Goal: Information Seeking & Learning: Check status

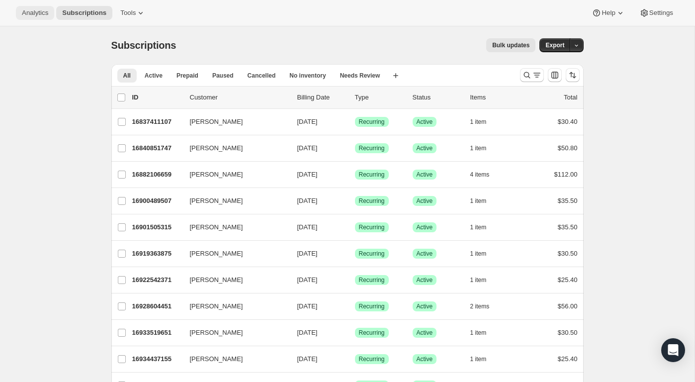
click at [41, 11] on span "Analytics" at bounding box center [35, 13] width 26 height 8
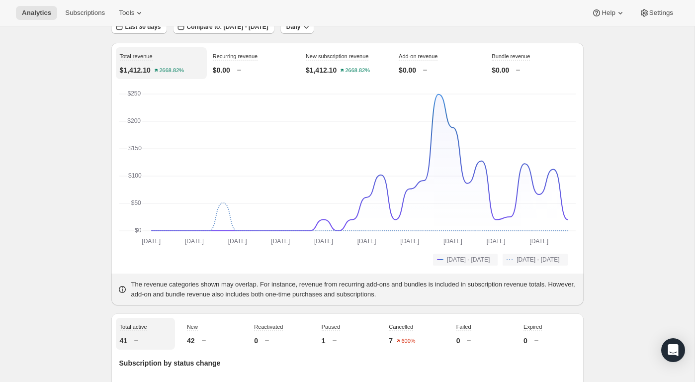
scroll to position [83, 0]
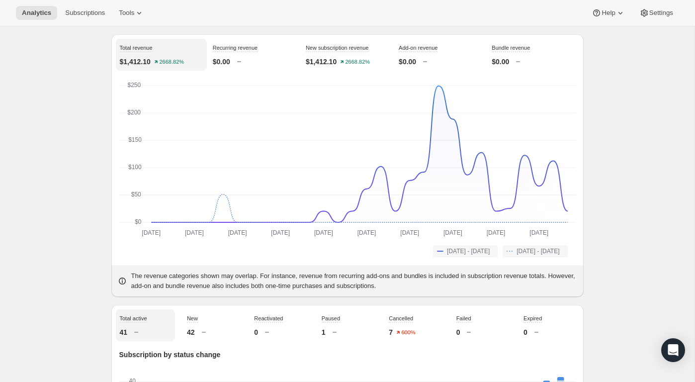
click at [377, 57] on div "$1,412.10 2668.82%" at bounding box center [347, 62] width 83 height 10
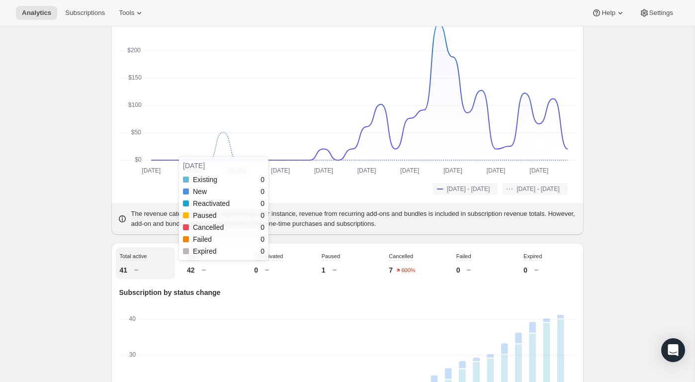
scroll to position [0, 0]
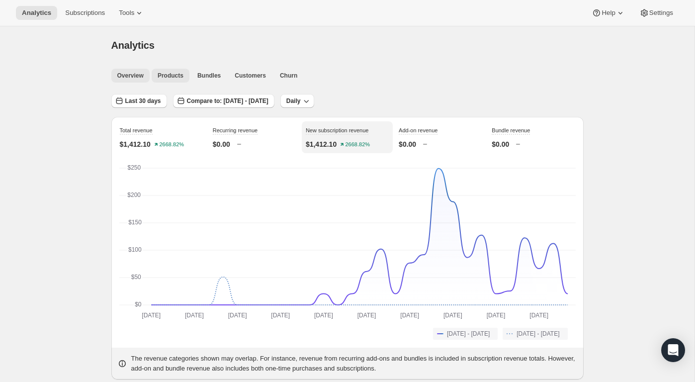
click at [177, 79] on span "Products" at bounding box center [171, 76] width 26 height 8
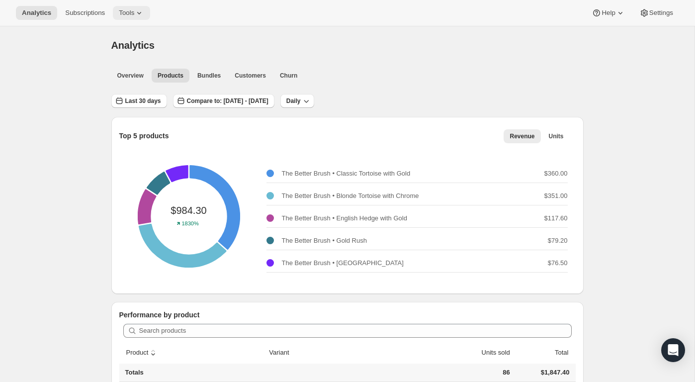
click at [134, 11] on span "Tools" at bounding box center [126, 13] width 15 height 8
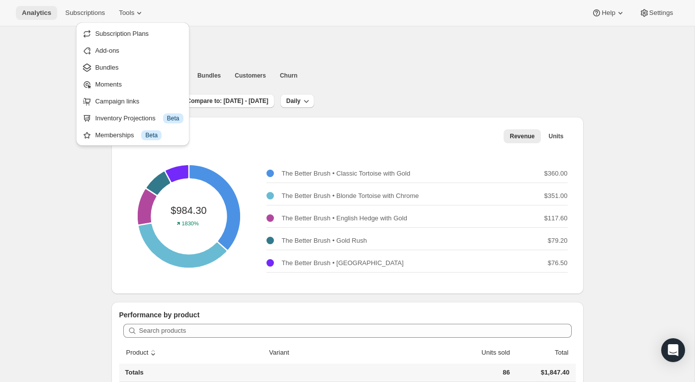
click at [34, 17] on button "Analytics" at bounding box center [36, 13] width 41 height 14
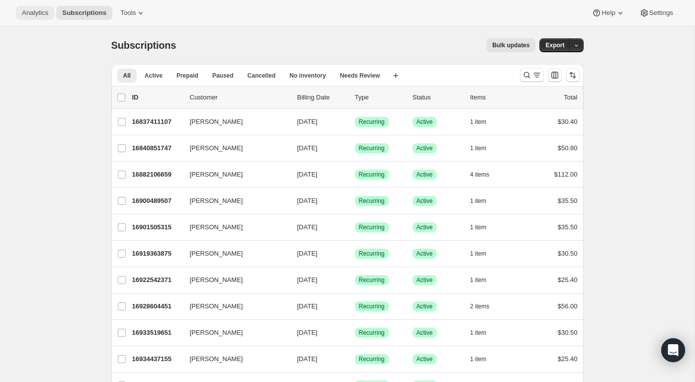
click at [40, 14] on span "Analytics" at bounding box center [35, 13] width 26 height 8
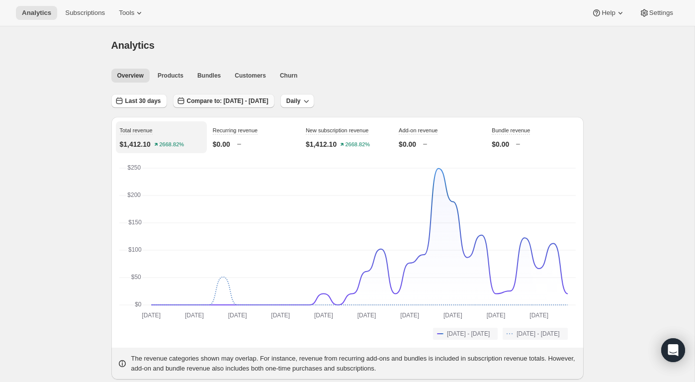
click at [260, 101] on span "Compare to: [DATE] - [DATE]" at bounding box center [228, 101] width 82 height 8
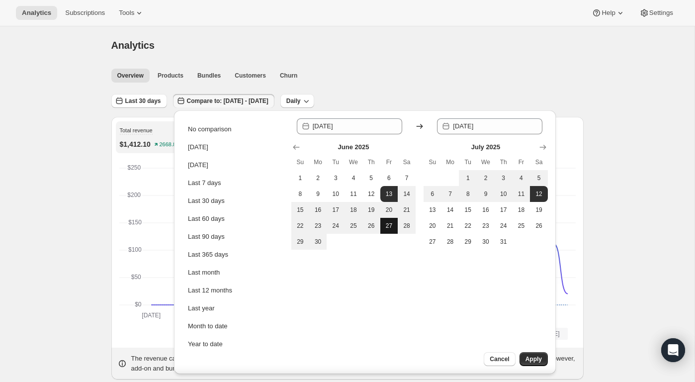
click at [385, 226] on span "27" at bounding box center [389, 226] width 10 height 8
type input "[DATE]"
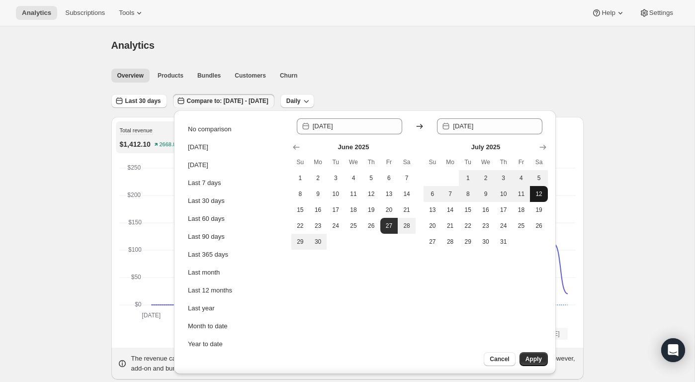
click at [532, 196] on button "12" at bounding box center [539, 194] width 18 height 16
type input "[DATE]"
click at [544, 147] on icon "Show next month, August 2025" at bounding box center [543, 147] width 10 height 10
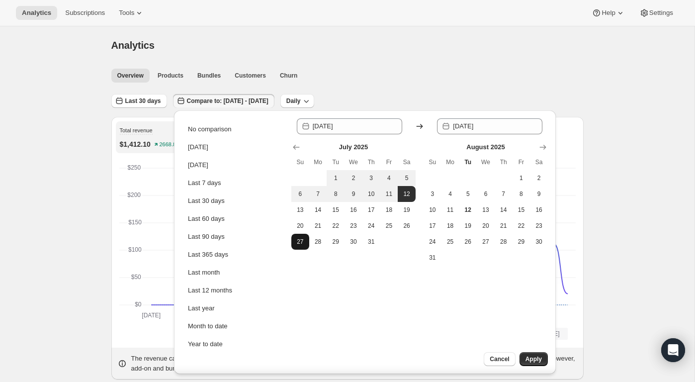
click at [301, 240] on span "27" at bounding box center [300, 242] width 10 height 8
type input "[DATE]"
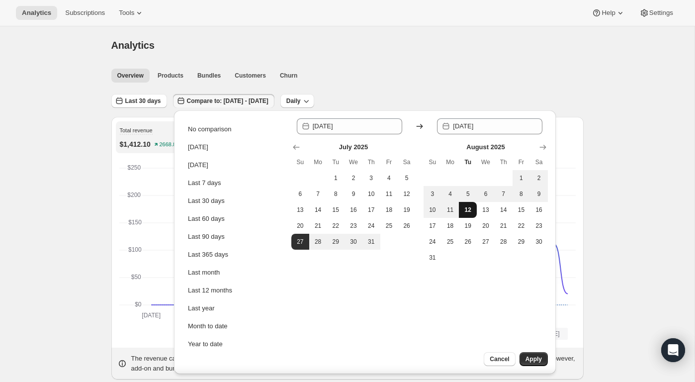
click at [462, 206] on button "12" at bounding box center [468, 210] width 18 height 16
type input "[DATE]"
click at [533, 360] on span "Apply" at bounding box center [533, 359] width 16 height 8
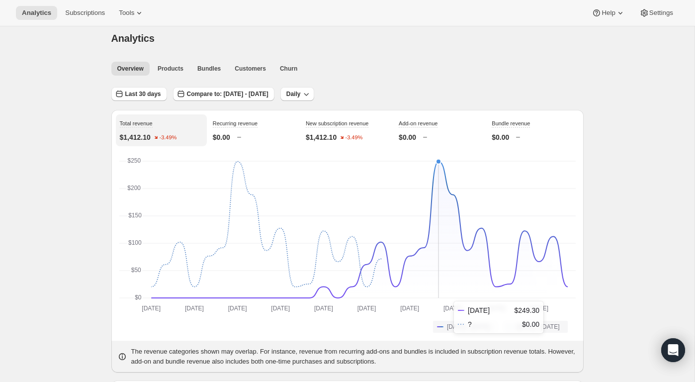
scroll to position [11, 0]
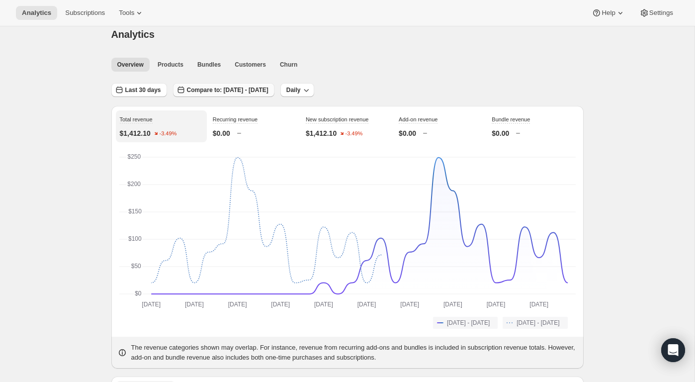
click at [264, 94] on button "Compare to: [DATE] - [DATE]" at bounding box center [223, 90] width 101 height 14
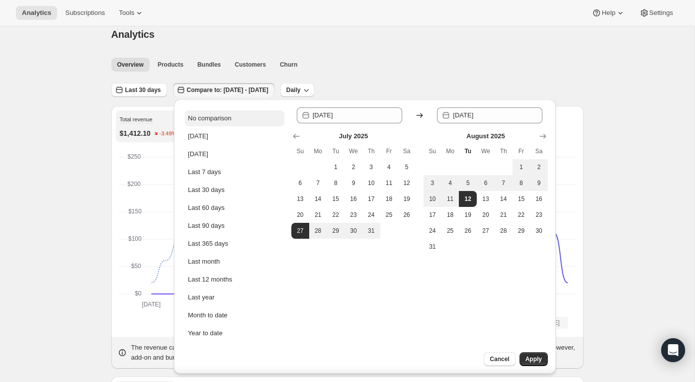
click at [226, 117] on div "No comparison" at bounding box center [209, 118] width 43 height 10
type input "[DATE]"
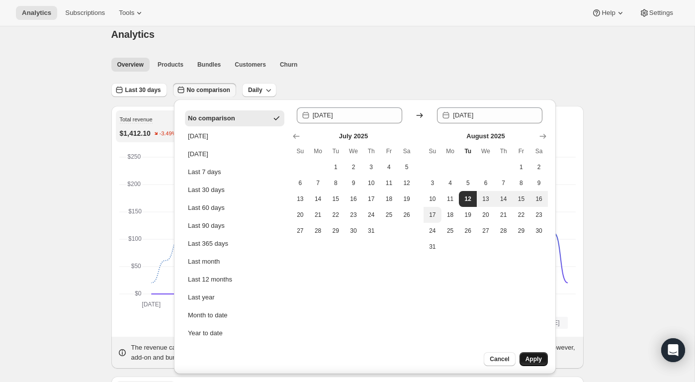
click at [535, 362] on span "Apply" at bounding box center [533, 359] width 16 height 8
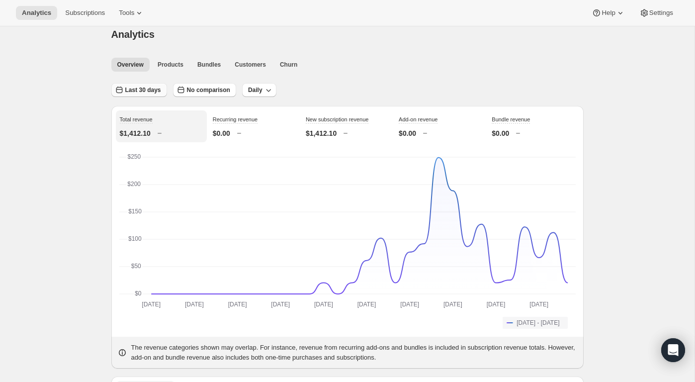
click at [156, 92] on span "Last 30 days" at bounding box center [143, 90] width 36 height 8
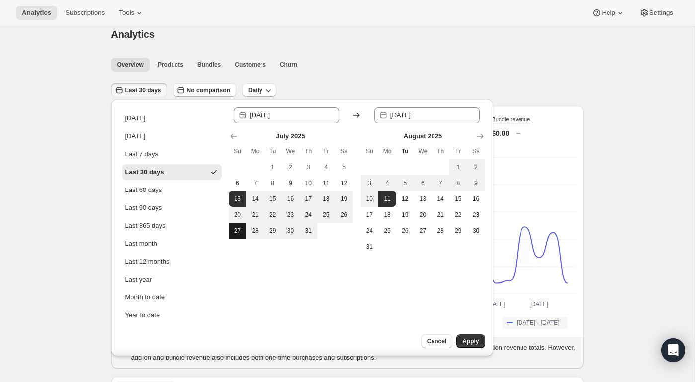
click at [245, 230] on button "27" at bounding box center [238, 231] width 18 height 16
type input "[DATE]"
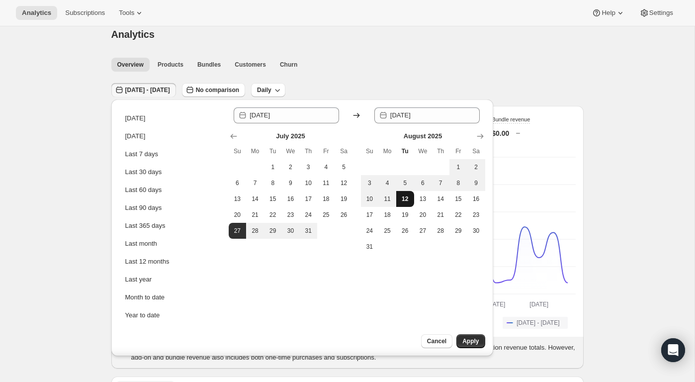
click at [398, 200] on button "12" at bounding box center [405, 199] width 18 height 16
type input "[DATE]"
click at [468, 341] on span "Apply" at bounding box center [470, 341] width 16 height 8
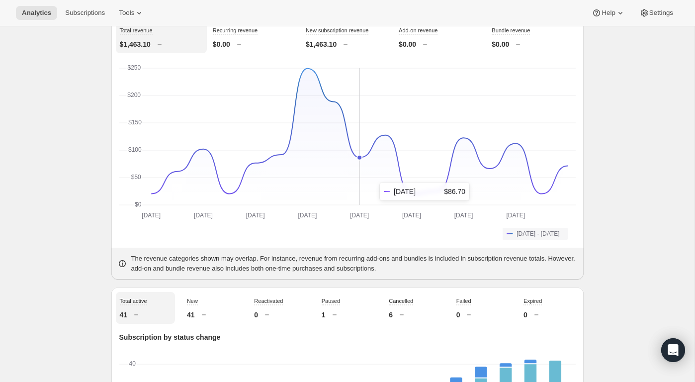
scroll to position [101, 0]
